Goal: Task Accomplishment & Management: Manage account settings

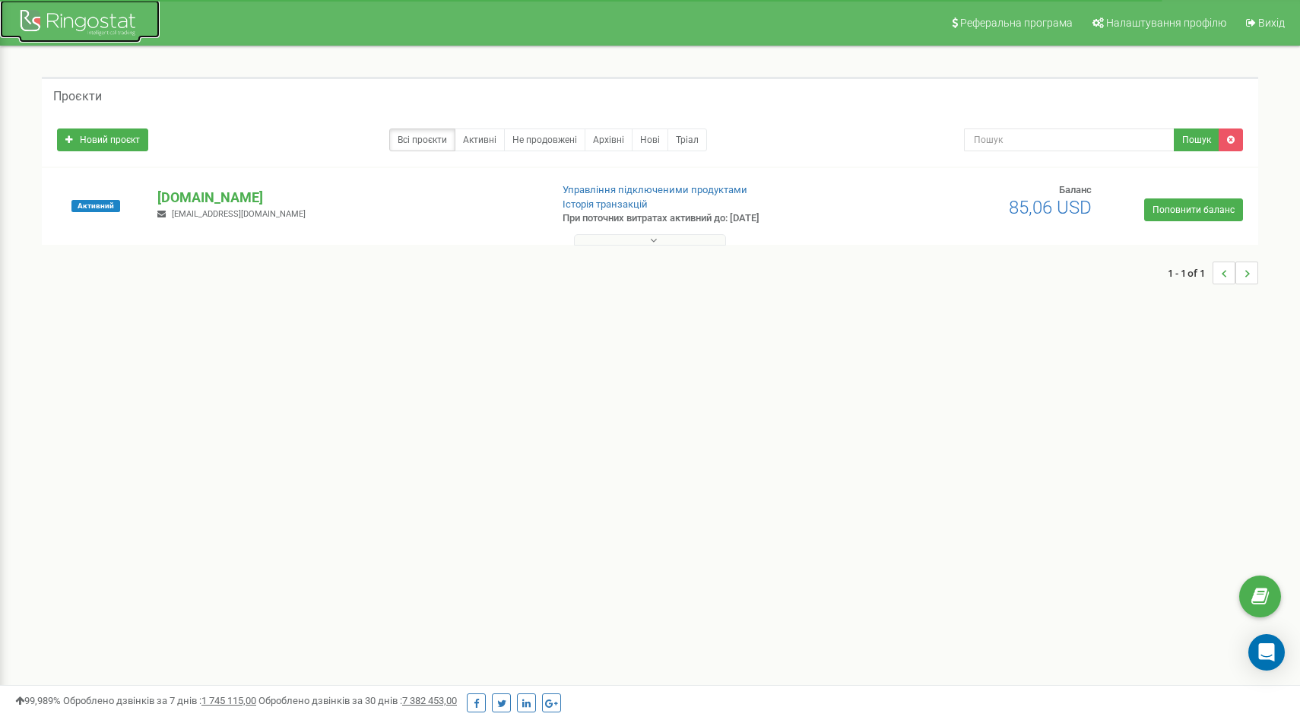
click at [75, 21] on div at bounding box center [80, 24] width 122 height 36
click at [1163, 36] on link "Налаштування профілю" at bounding box center [1157, 23] width 151 height 46
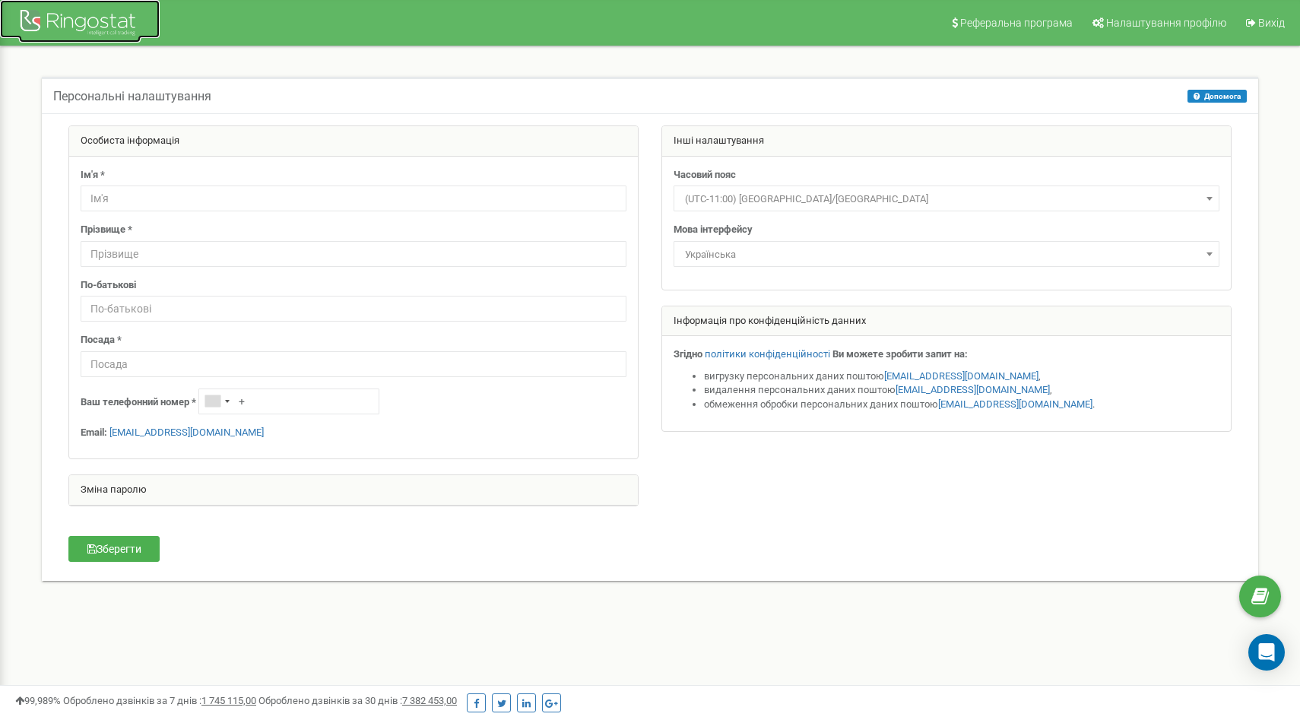
click at [93, 16] on div at bounding box center [80, 24] width 122 height 36
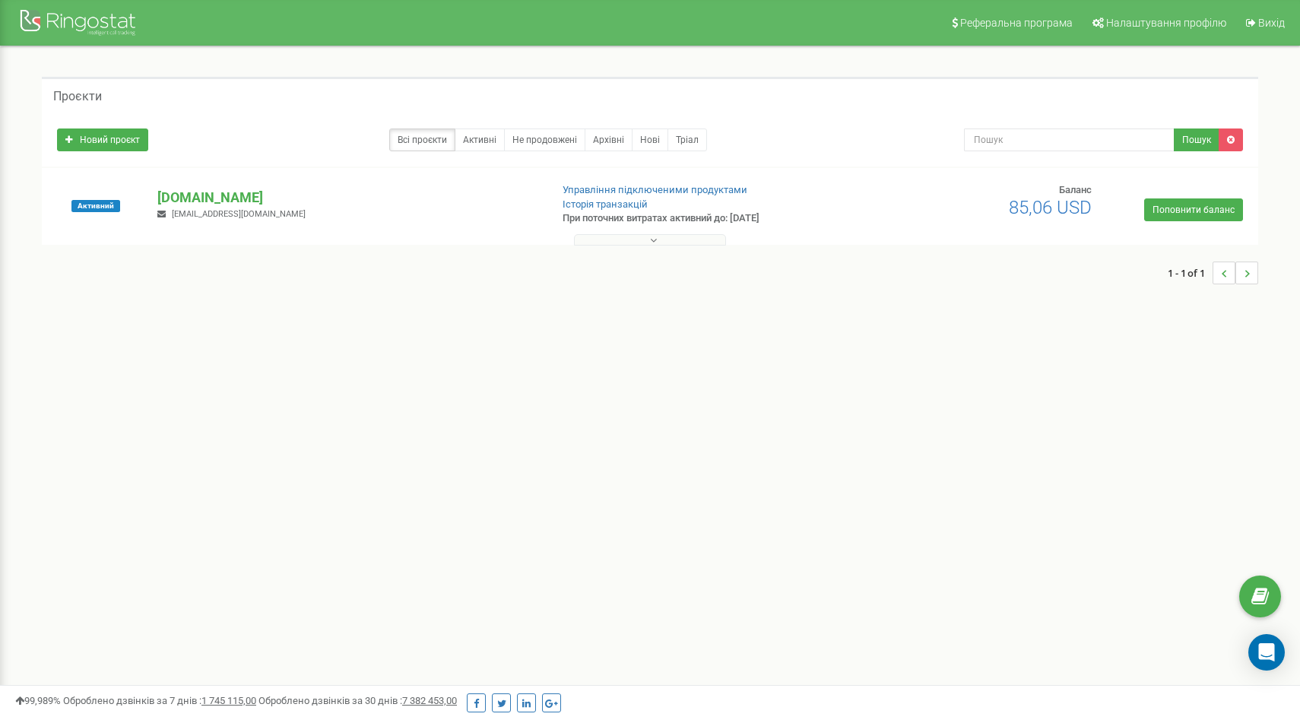
click at [656, 237] on icon at bounding box center [653, 240] width 7 height 11
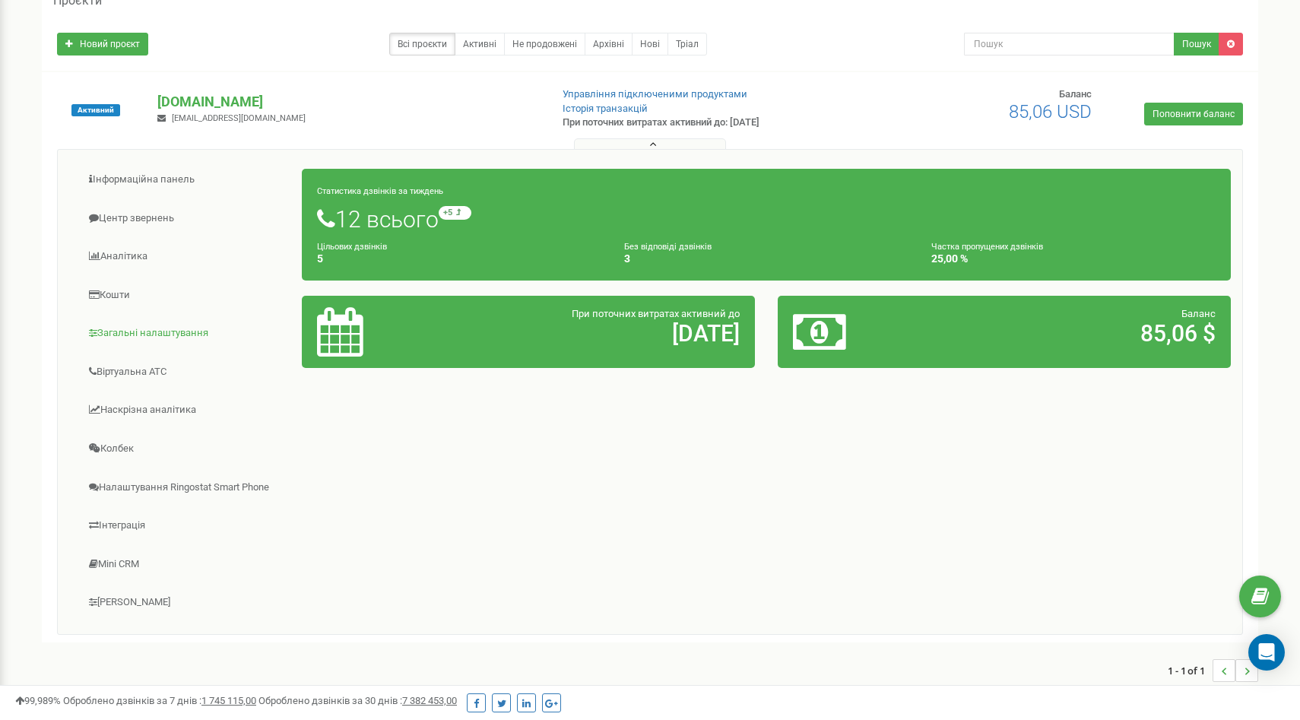
scroll to position [97, 0]
click at [149, 331] on link "Загальні налаштування" at bounding box center [185, 332] width 233 height 37
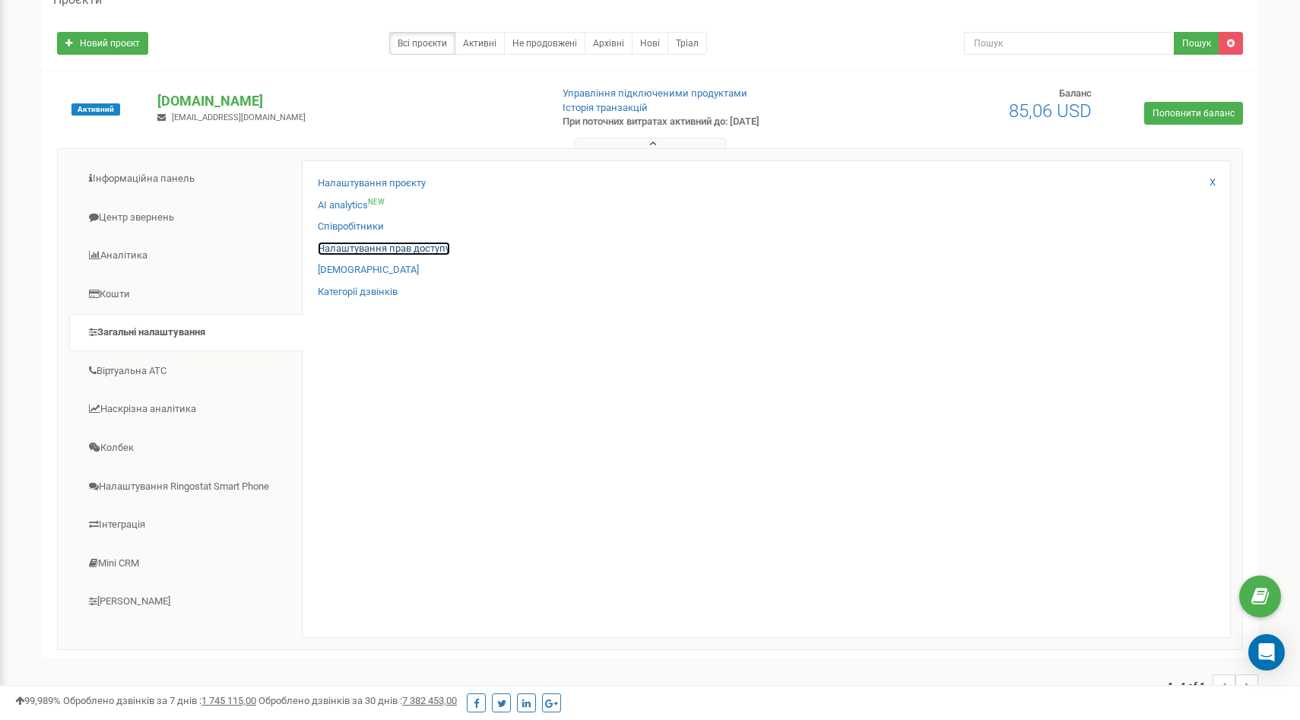
click at [377, 249] on link "Налаштування прав доступу" at bounding box center [384, 249] width 132 height 14
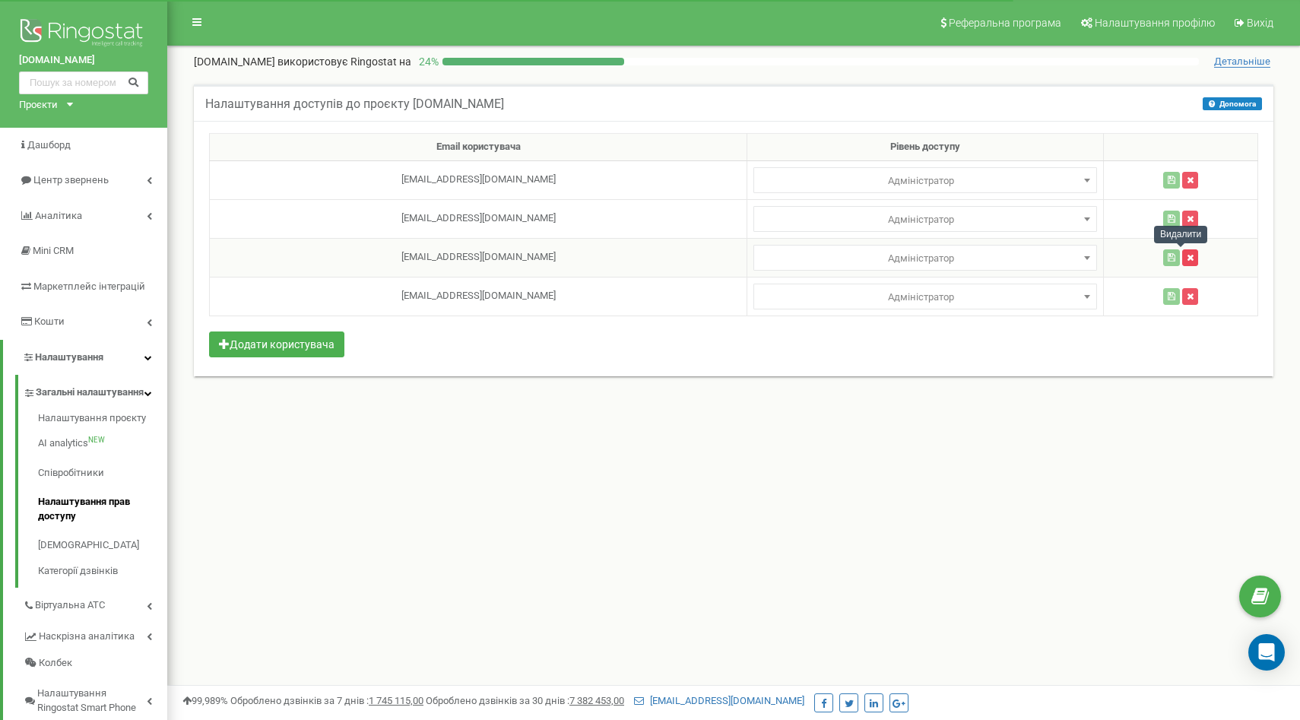
click at [1187, 258] on icon "button" at bounding box center [1190, 257] width 7 height 9
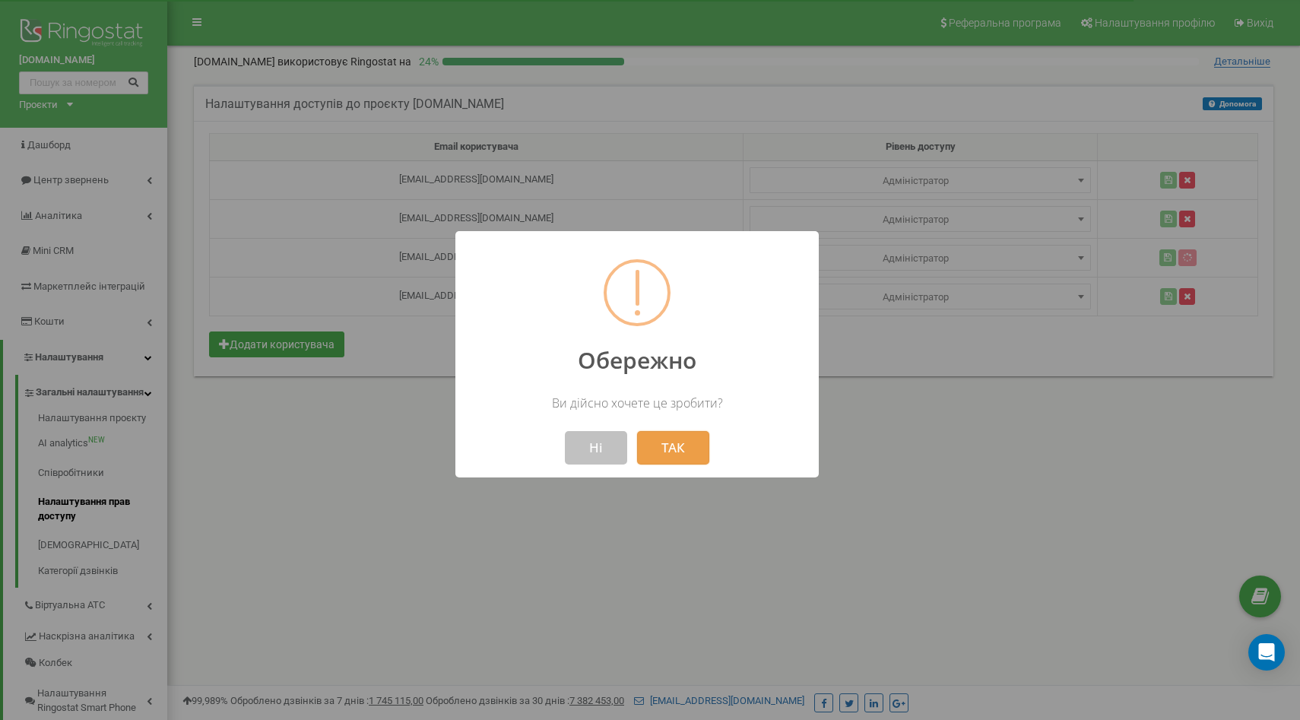
click at [685, 448] on button "ТАК" at bounding box center [673, 447] width 72 height 33
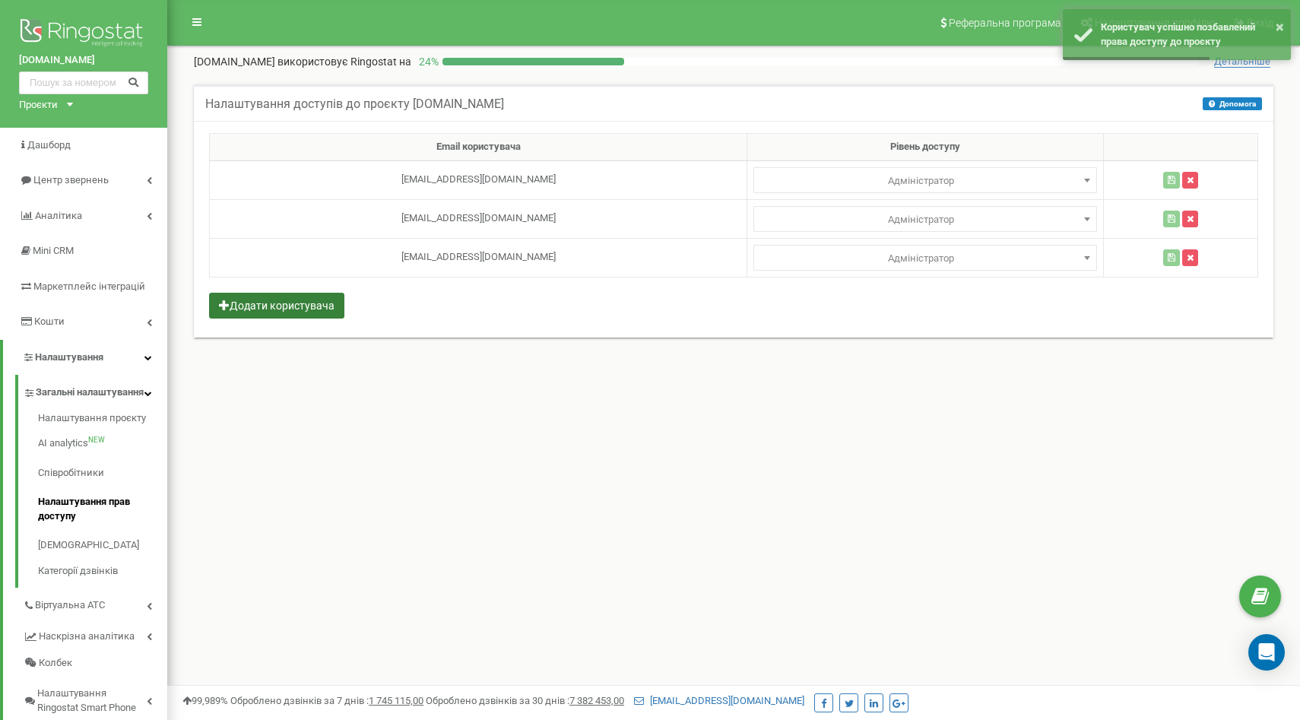
click at [309, 306] on button "Додати користувача" at bounding box center [276, 306] width 135 height 26
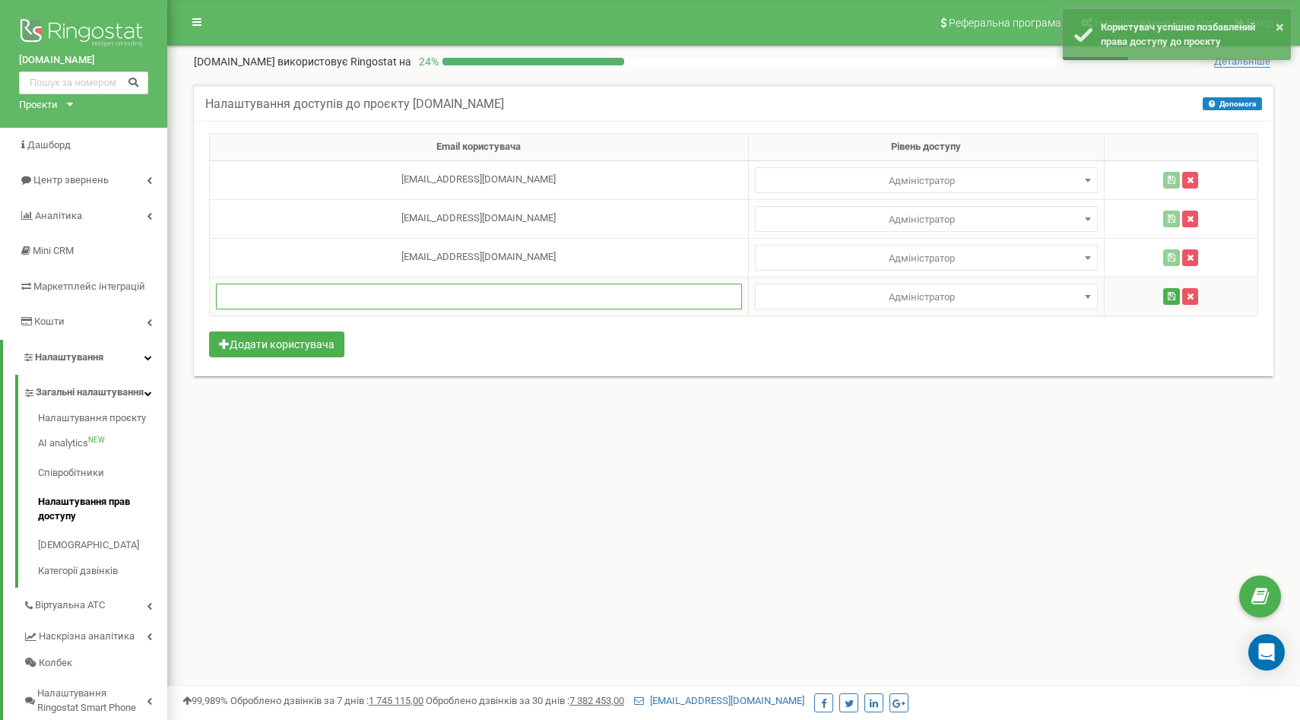
click at [478, 293] on input "text" at bounding box center [479, 297] width 526 height 26
paste input "o.shykatka@gmail.com"
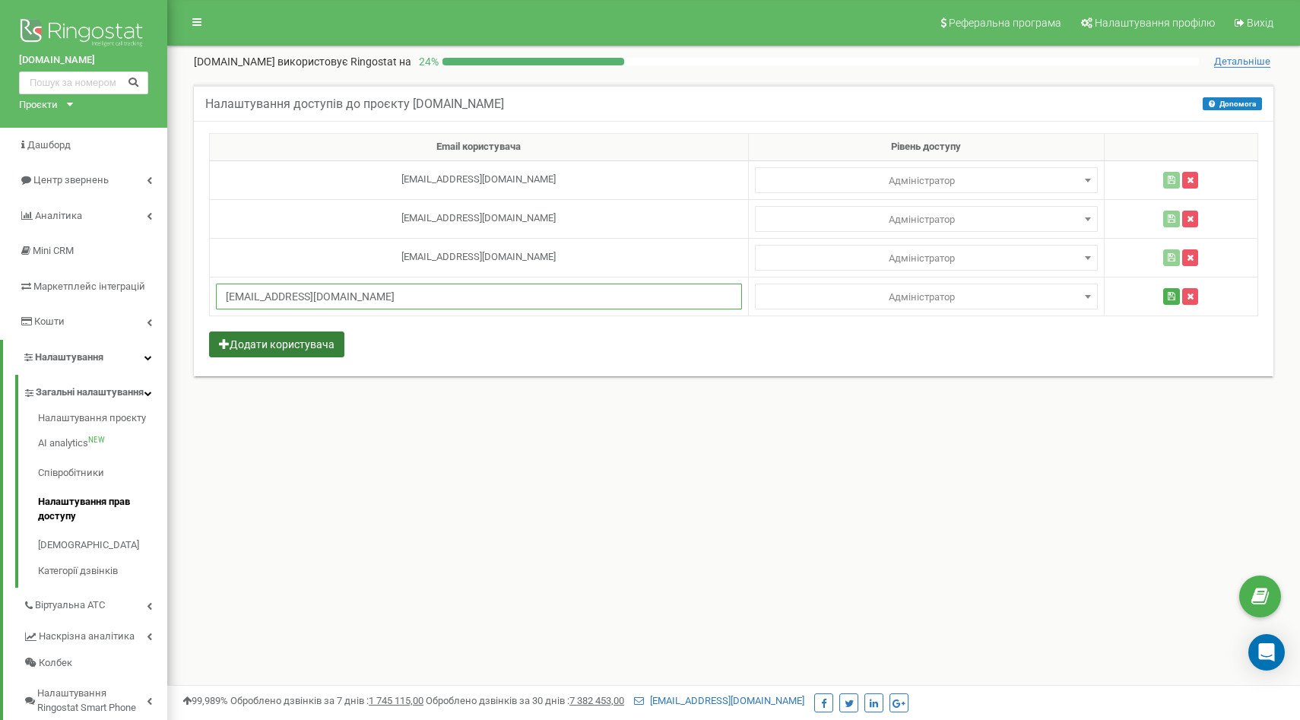
type input "o.shykatka@gmail.com"
click at [311, 347] on button "Додати користувача" at bounding box center [276, 344] width 135 height 26
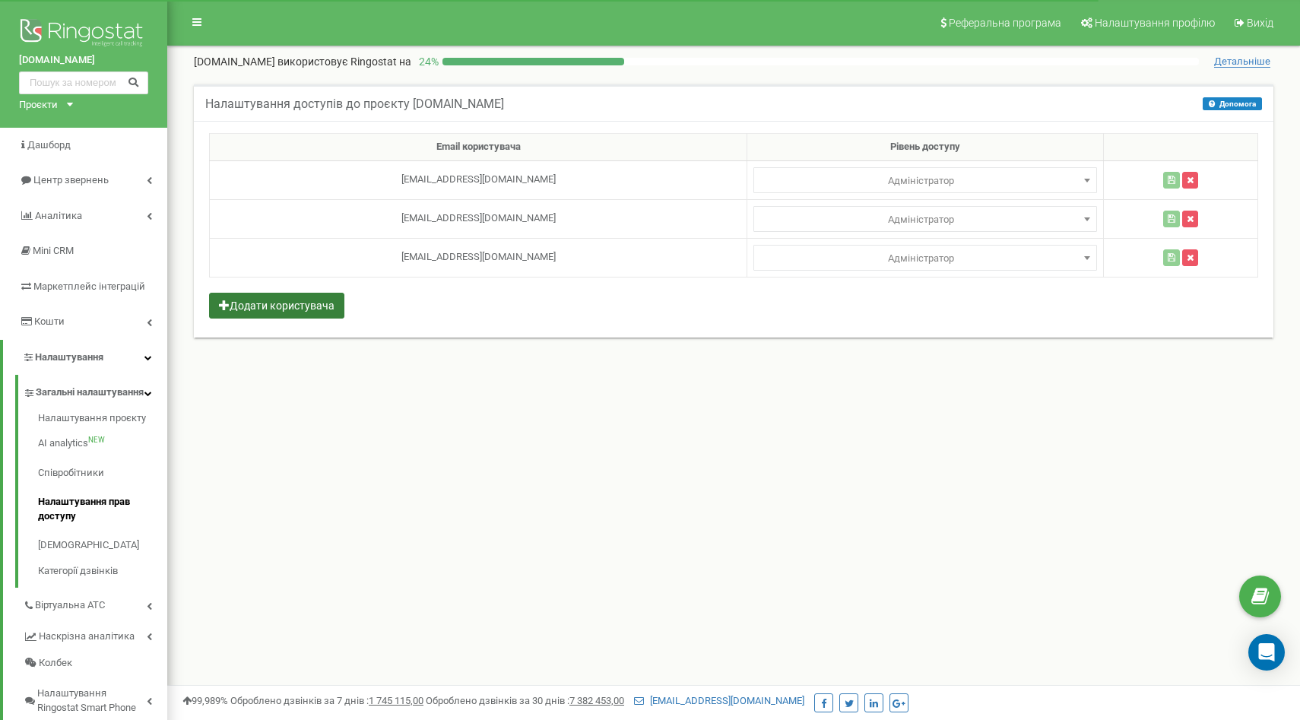
click at [245, 293] on button "Додати користувача" at bounding box center [276, 306] width 135 height 26
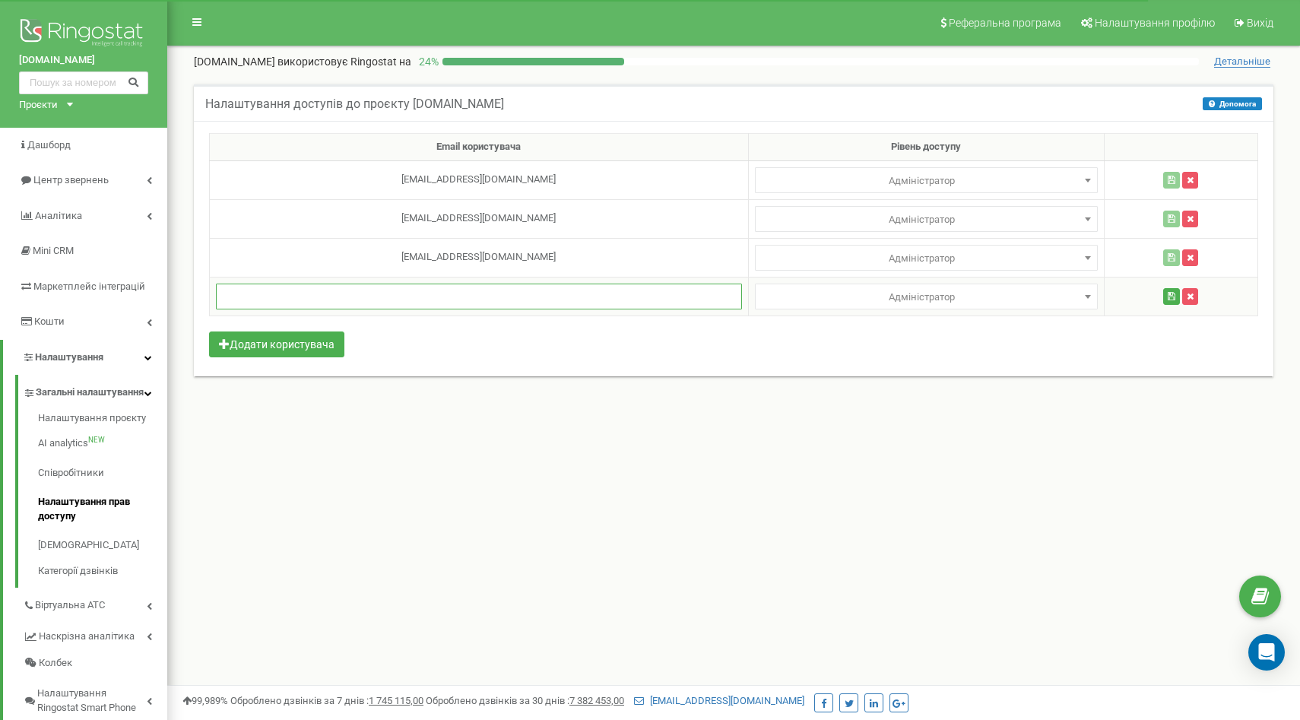
click at [275, 287] on input "text" at bounding box center [479, 297] width 526 height 26
paste input "[EMAIL_ADDRESS][DOMAIN_NAME]"
type input "[EMAIL_ADDRESS][DOMAIN_NAME]"
click at [845, 300] on span "Адміністратор" at bounding box center [926, 297] width 332 height 21
click at [299, 349] on button "Додати користувача" at bounding box center [276, 344] width 135 height 26
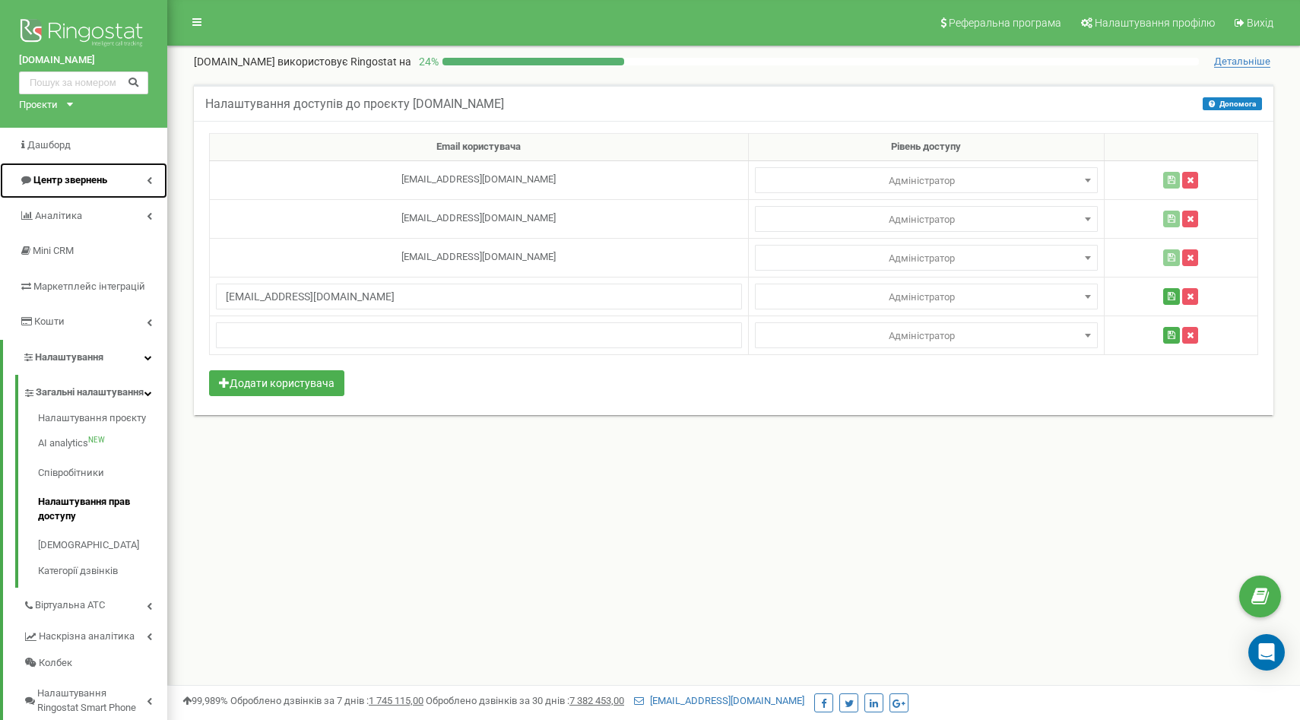
click at [88, 172] on link "Центр звернень" at bounding box center [83, 181] width 167 height 36
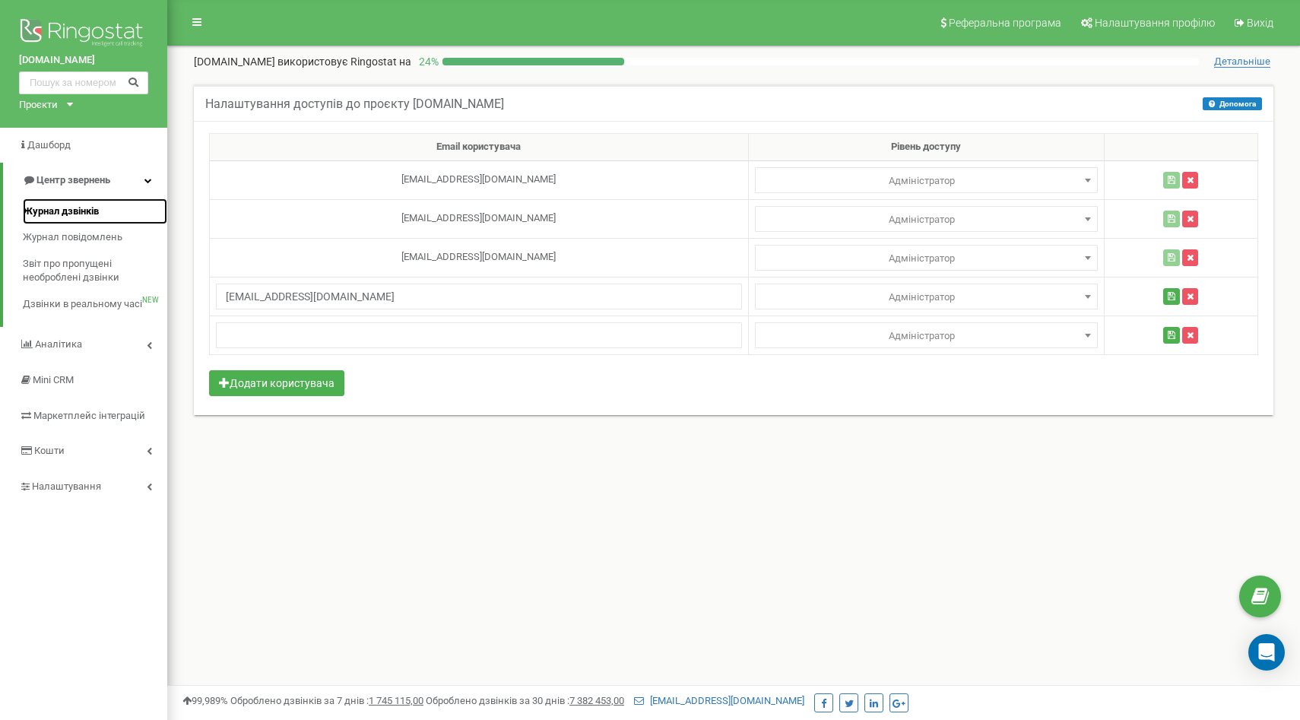
click at [90, 214] on span "Журнал дзвінків" at bounding box center [61, 211] width 76 height 14
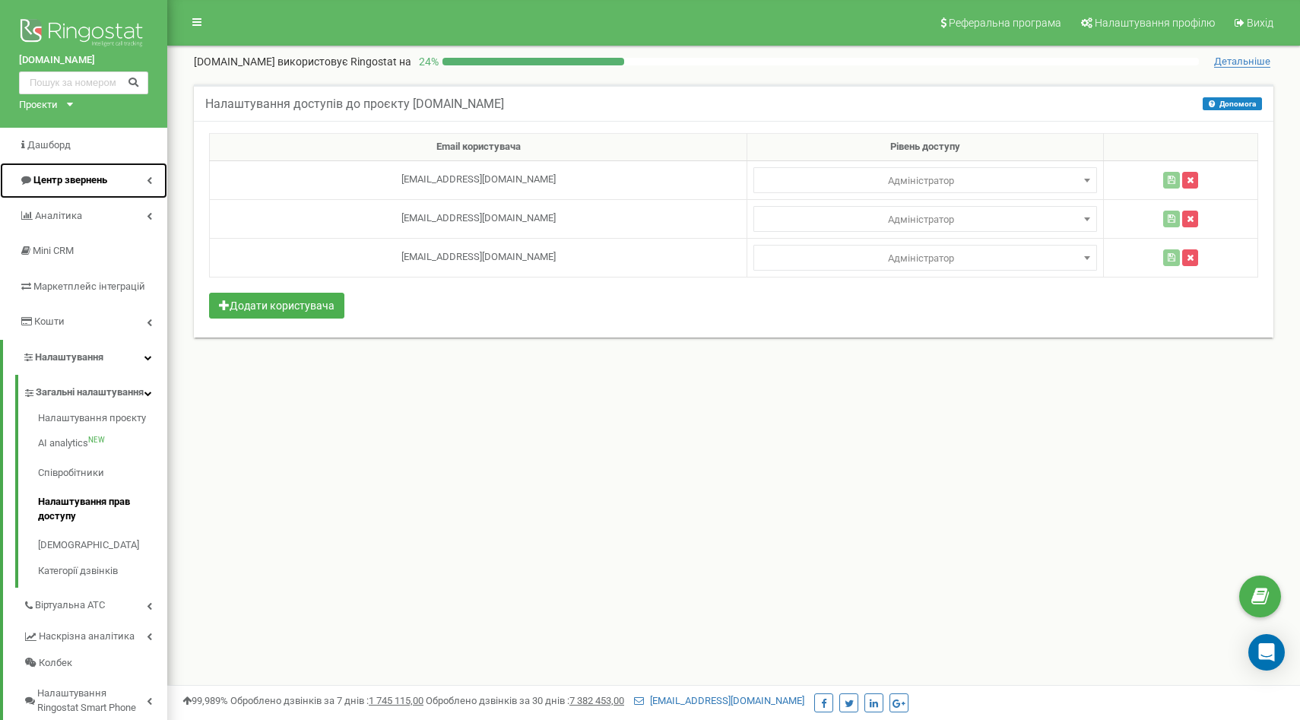
click at [135, 175] on link "Центр звернень" at bounding box center [83, 181] width 167 height 36
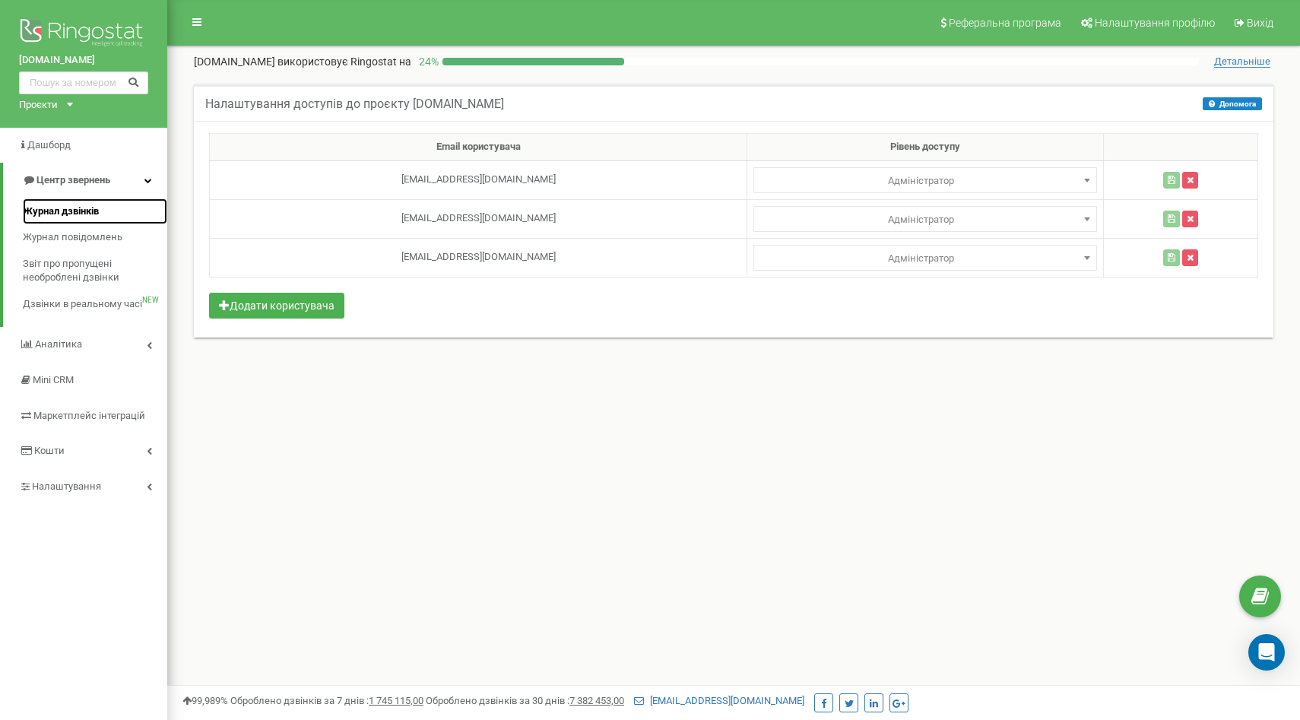
click at [81, 210] on span "Журнал дзвінків" at bounding box center [61, 211] width 76 height 14
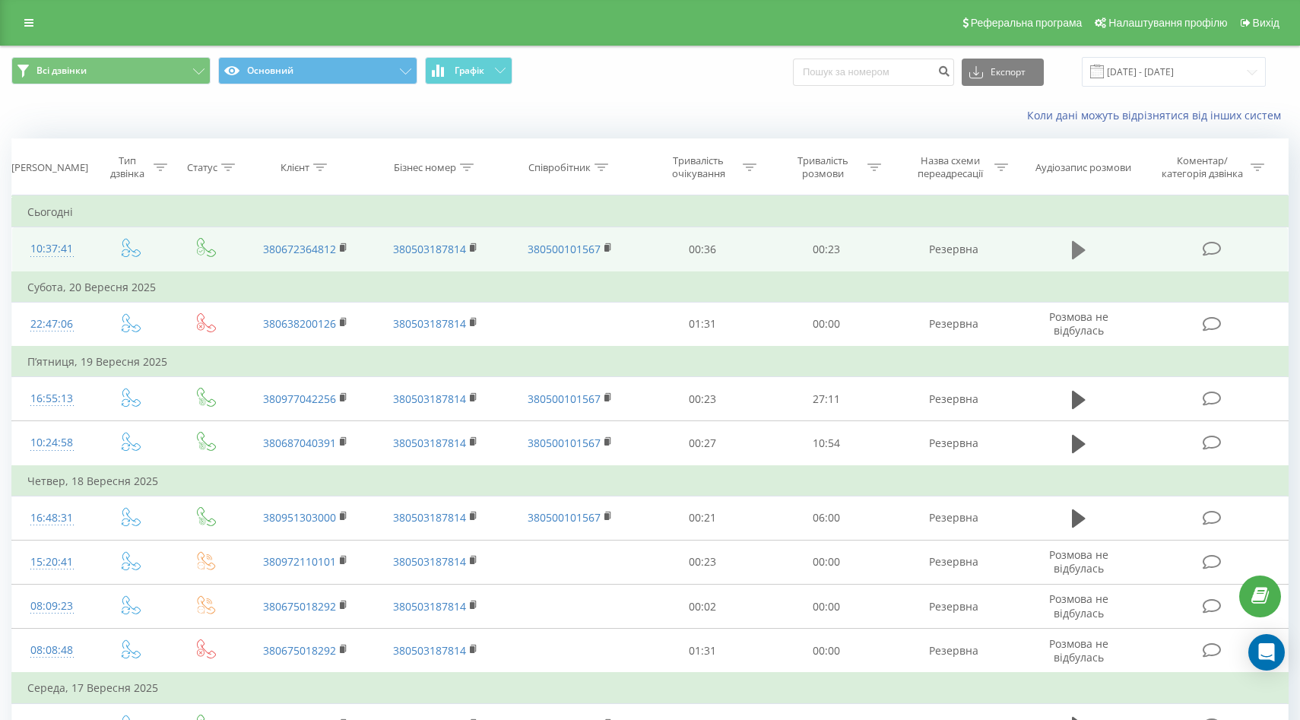
click at [1073, 249] on icon at bounding box center [1079, 250] width 14 height 18
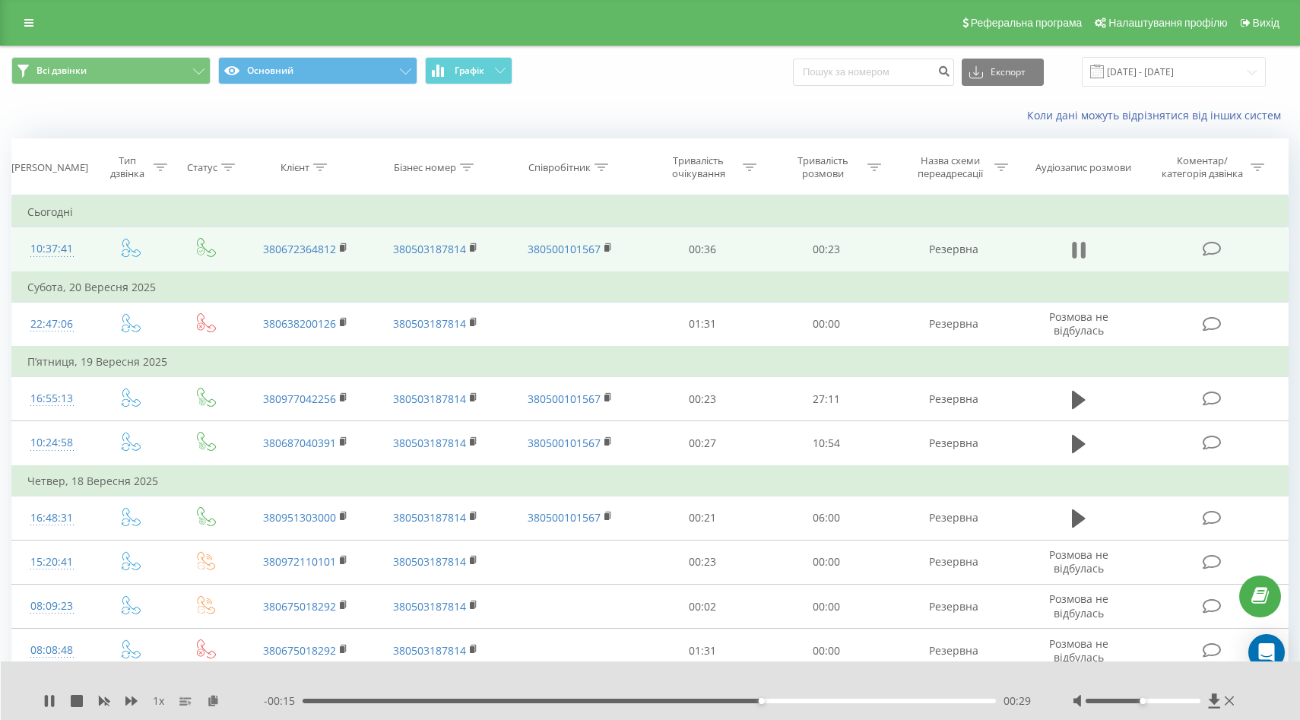
click at [1082, 249] on icon at bounding box center [1082, 250] width 5 height 17
click at [24, 24] on icon at bounding box center [28, 22] width 9 height 11
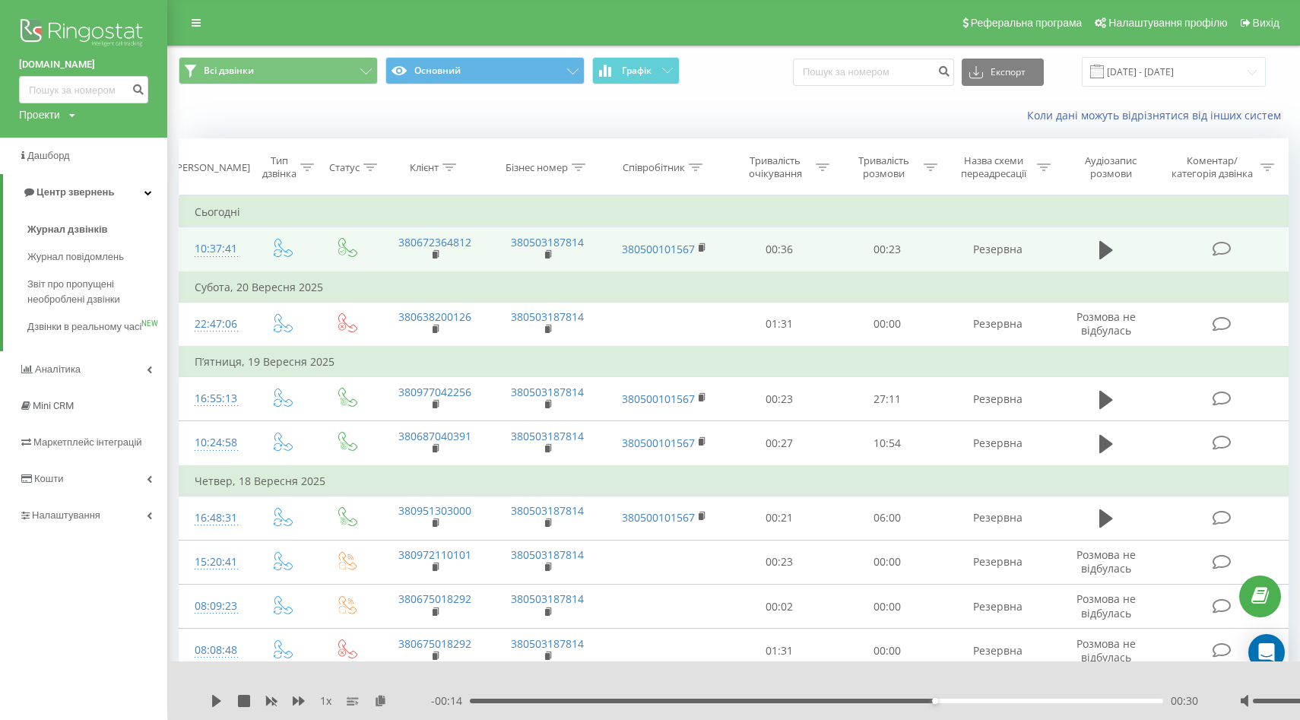
click at [262, 123] on div "Коли дані можуть відрізнятися вiд інших систем" at bounding box center [733, 115] width 1131 height 36
click at [194, 19] on icon at bounding box center [196, 22] width 9 height 11
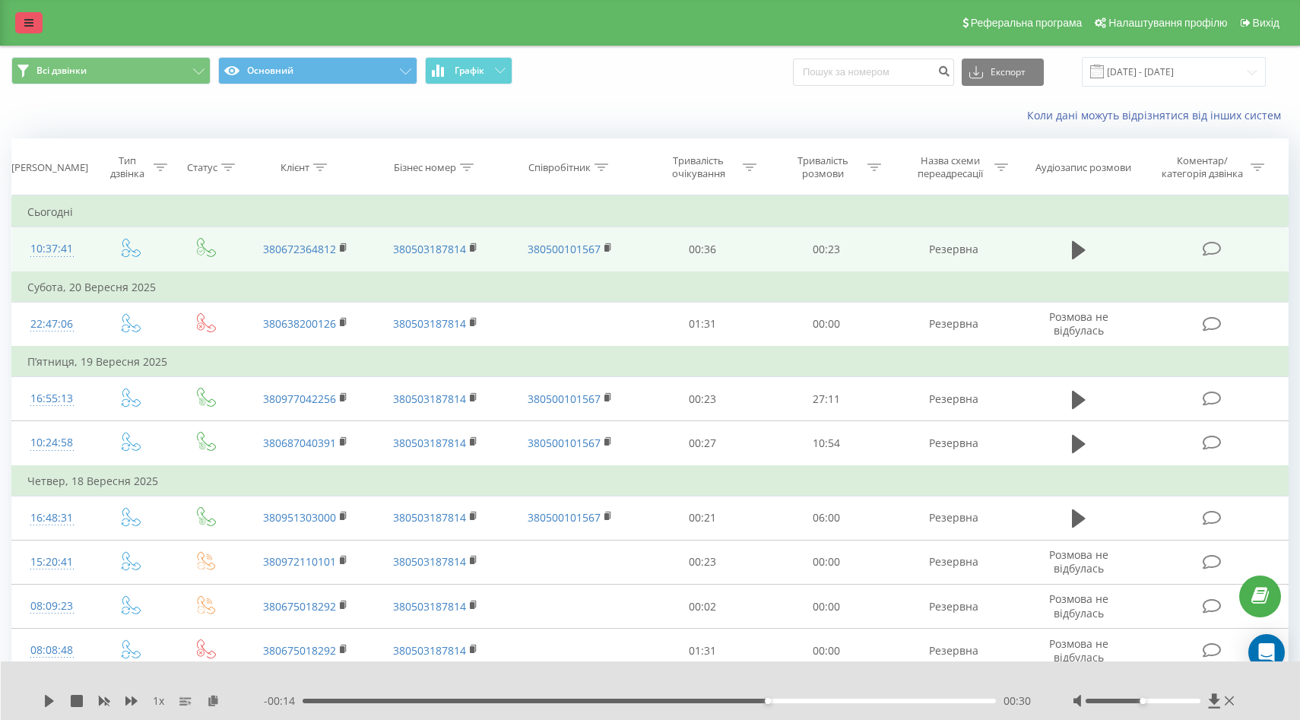
click at [27, 21] on icon at bounding box center [28, 22] width 9 height 11
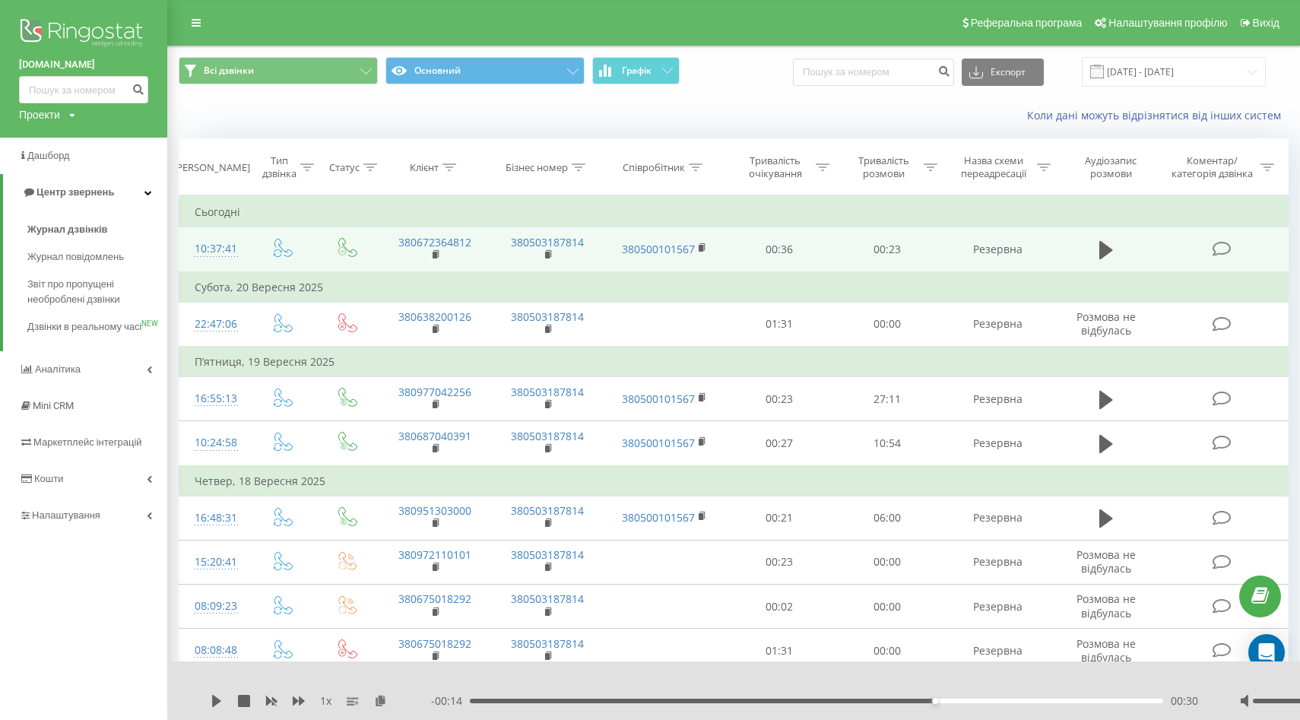
click at [72, 28] on img at bounding box center [83, 34] width 129 height 38
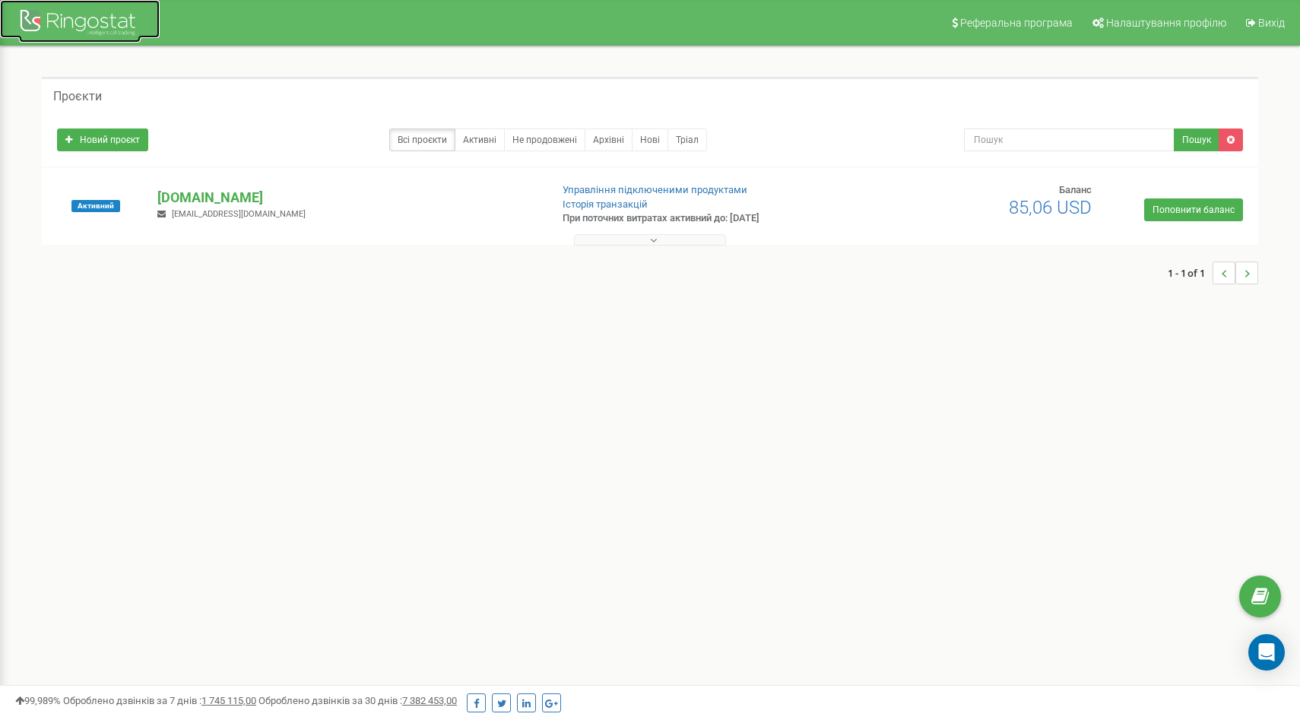
click at [71, 31] on div at bounding box center [80, 24] width 122 height 36
click at [82, 33] on div at bounding box center [80, 24] width 122 height 36
click at [622, 246] on div "1 - 1 of 1" at bounding box center [650, 272] width 1216 height 53
click at [631, 235] on button at bounding box center [650, 239] width 152 height 11
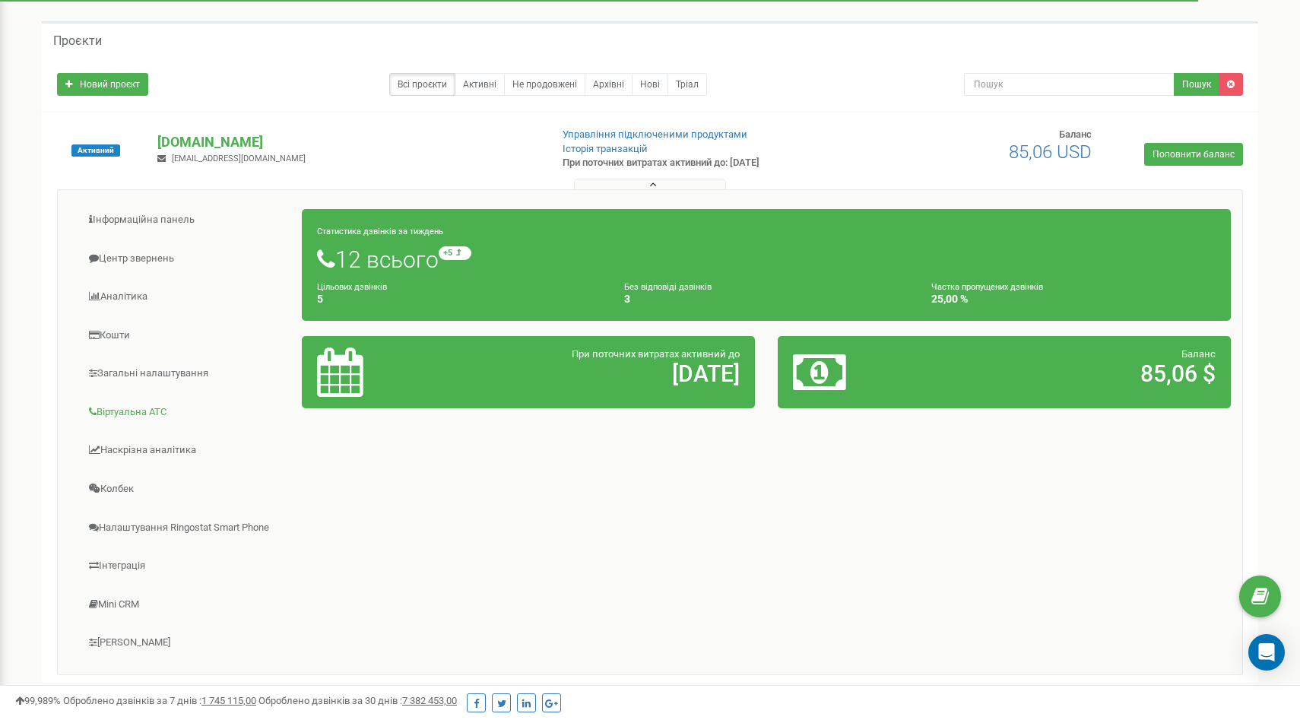
scroll to position [57, 0]
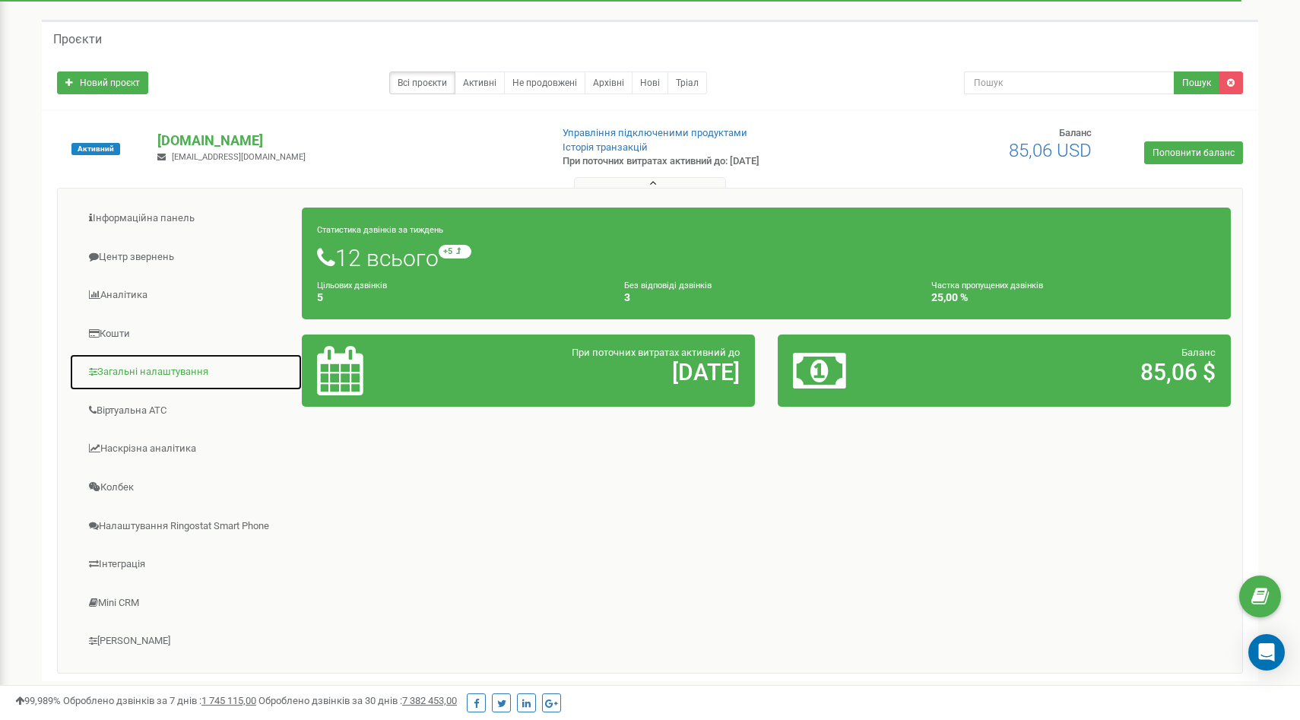
click at [168, 378] on link "Загальні налаштування" at bounding box center [185, 371] width 233 height 37
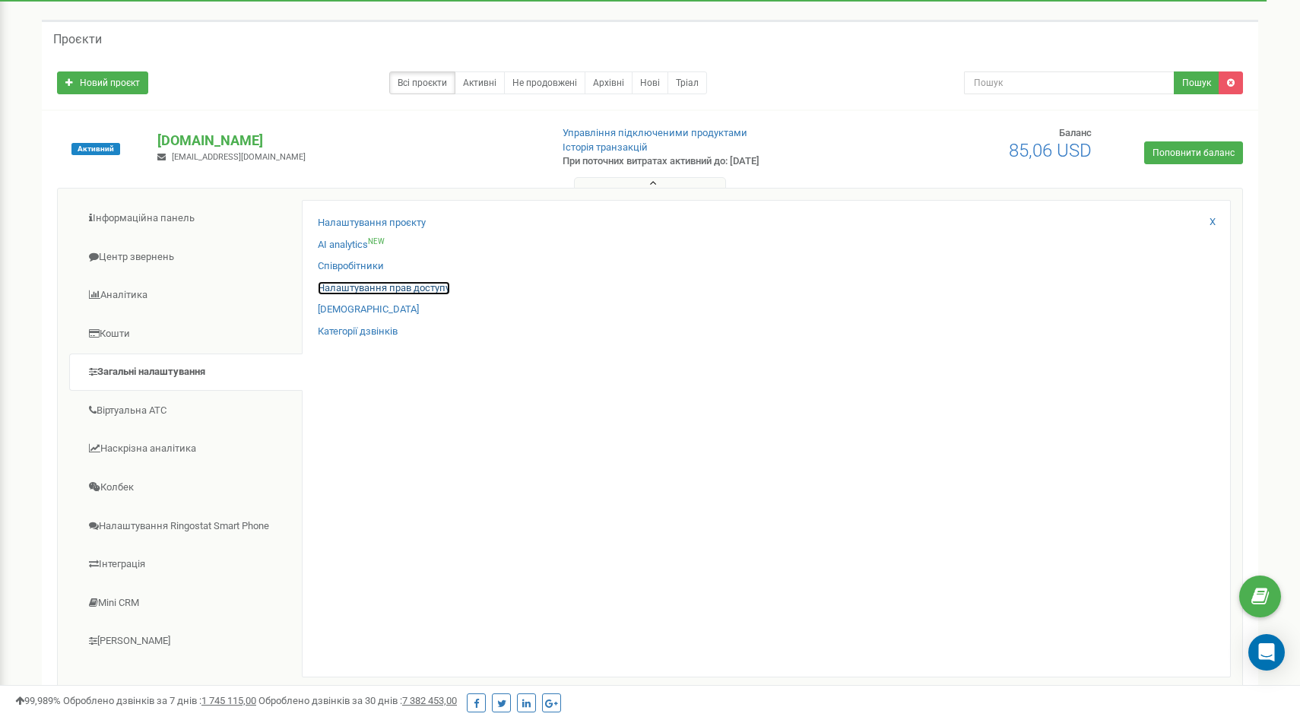
click at [360, 293] on link "Налаштування прав доступу" at bounding box center [384, 288] width 132 height 14
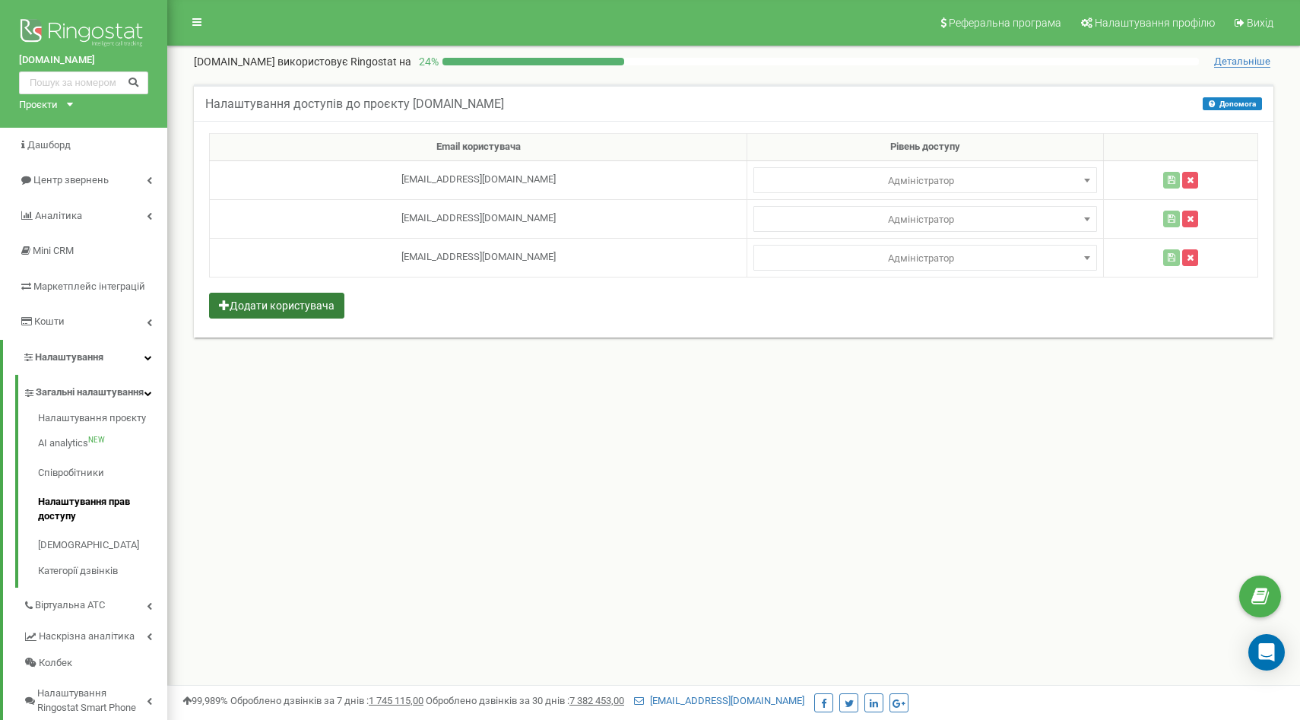
click at [277, 309] on button "Додати користувача" at bounding box center [276, 306] width 135 height 26
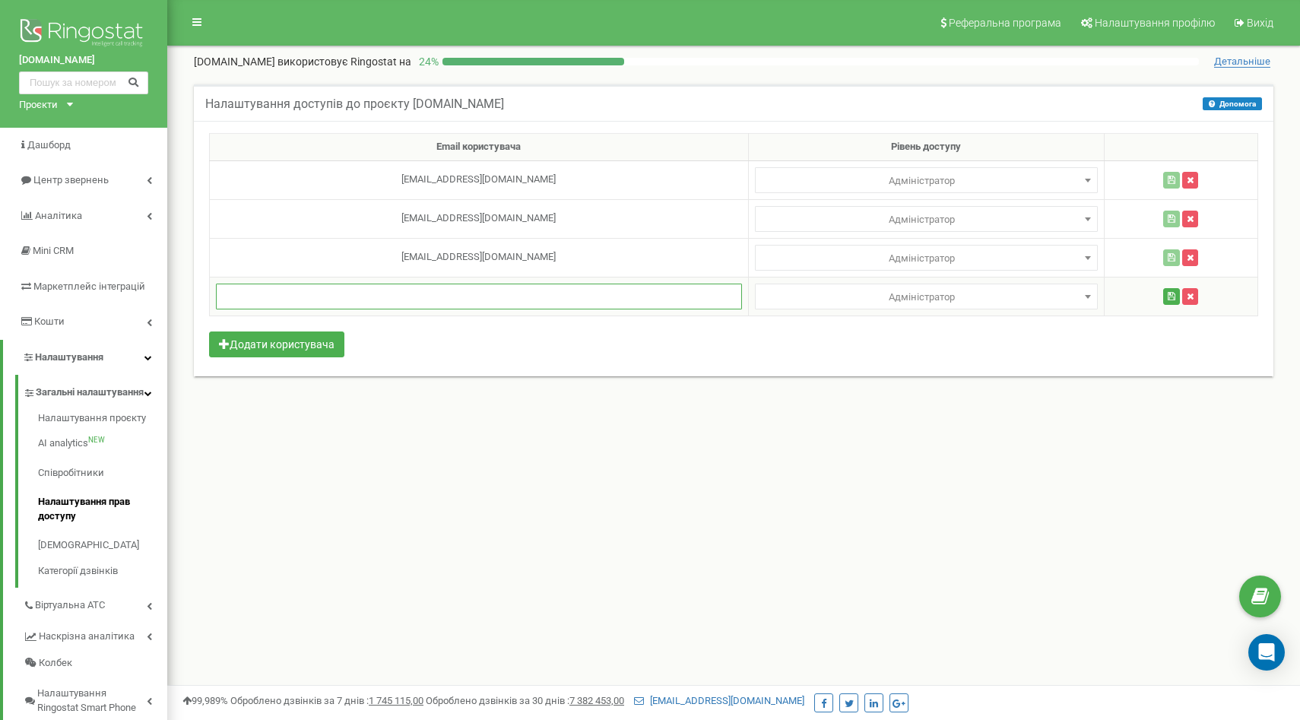
click at [304, 299] on input "text" at bounding box center [479, 297] width 526 height 26
click at [396, 295] on input "text" at bounding box center [479, 297] width 526 height 26
paste input "[EMAIL_ADDRESS][DOMAIN_NAME]"
type input "[EMAIL_ADDRESS][DOMAIN_NAME]"
click at [291, 349] on button "Додати користувача" at bounding box center [276, 344] width 135 height 26
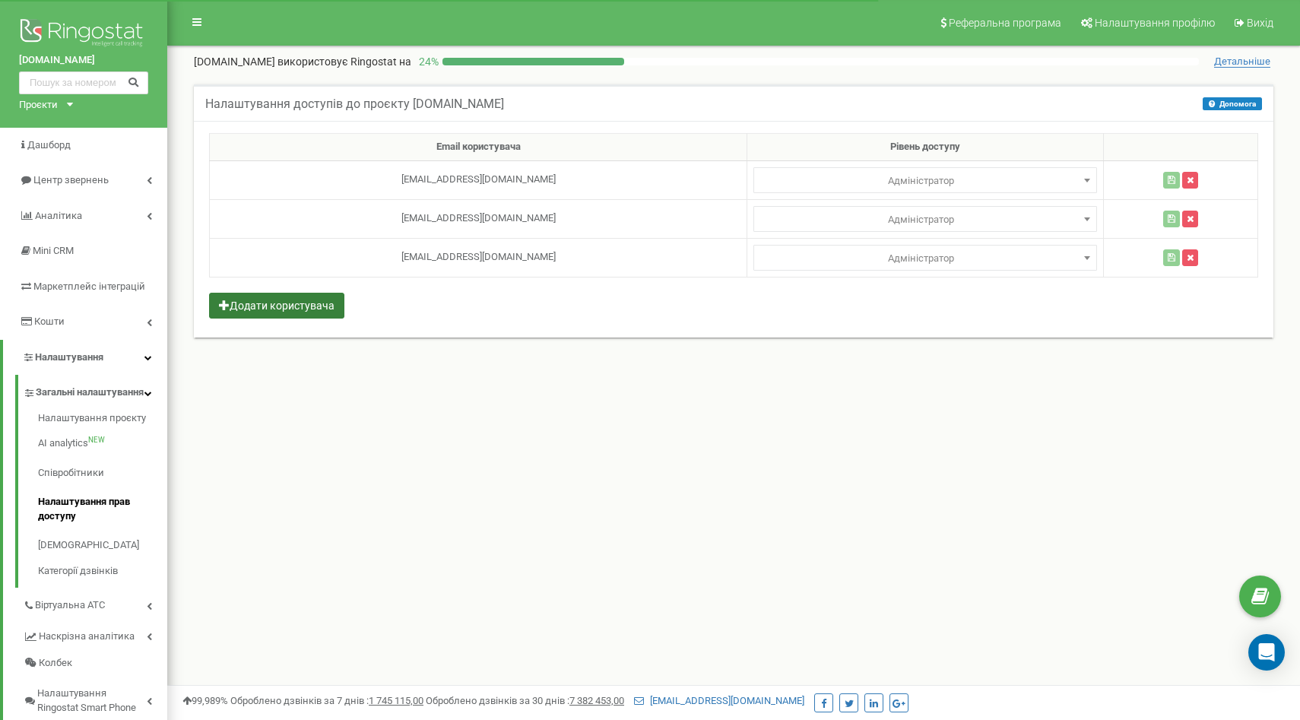
click at [290, 309] on button "Додати користувача" at bounding box center [276, 306] width 135 height 26
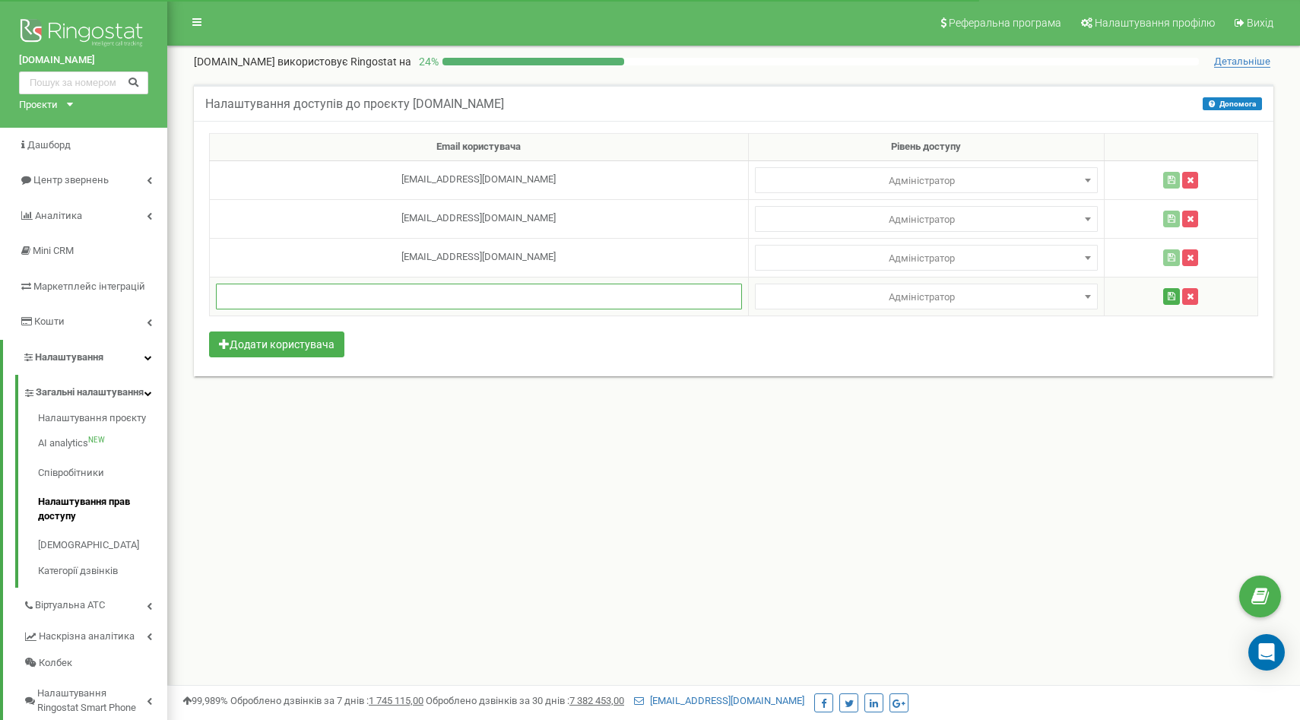
click at [315, 299] on input "text" at bounding box center [479, 297] width 526 height 26
paste input "[EMAIL_ADDRESS][DOMAIN_NAME]"
type input "[EMAIL_ADDRESS][DOMAIN_NAME]"
click at [293, 347] on button "Додати користувача" at bounding box center [276, 344] width 135 height 26
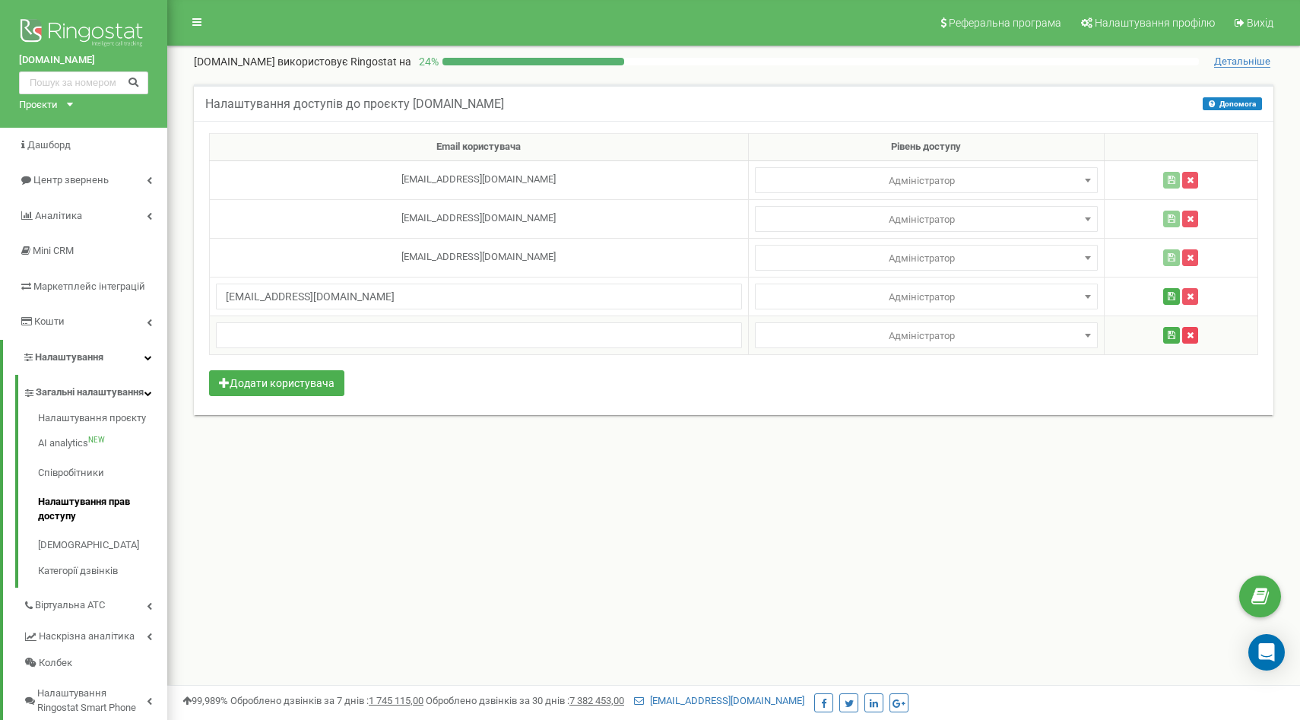
click at [1187, 332] on icon "button" at bounding box center [1190, 335] width 7 height 9
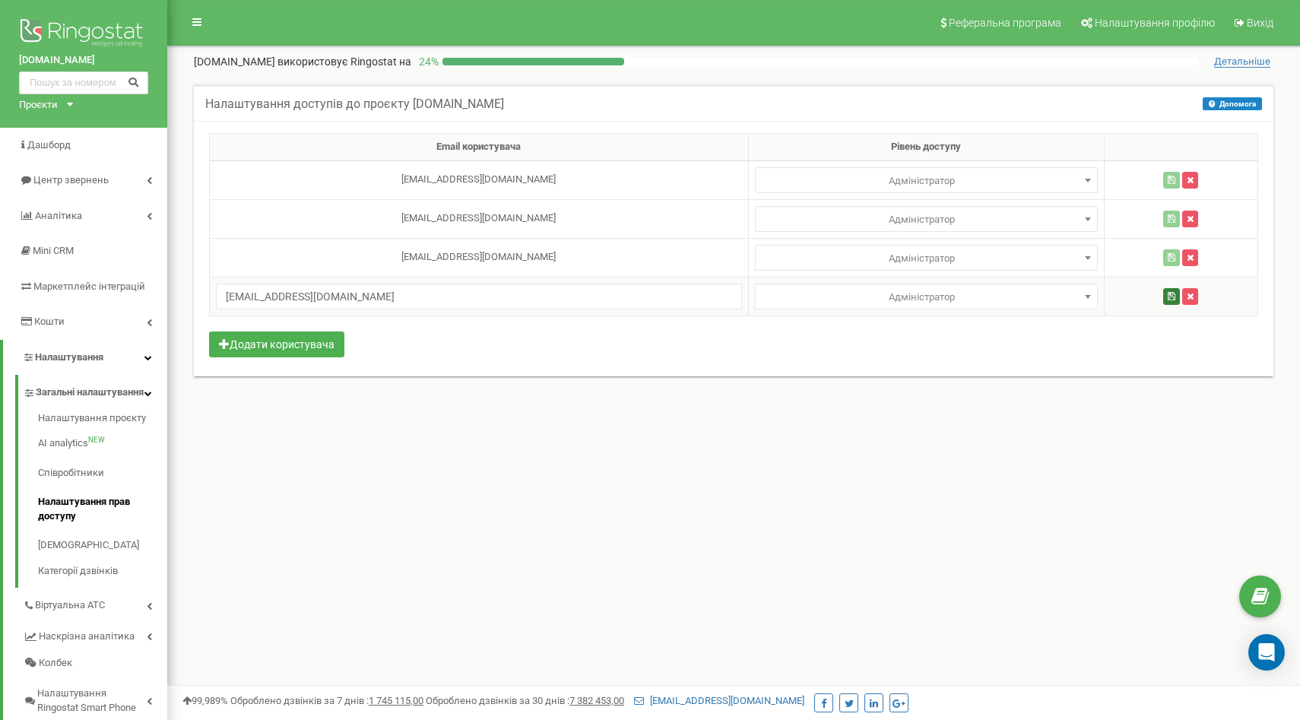
click at [1170, 300] on button "button" at bounding box center [1171, 296] width 17 height 17
